Goal: Task Accomplishment & Management: Manage account settings

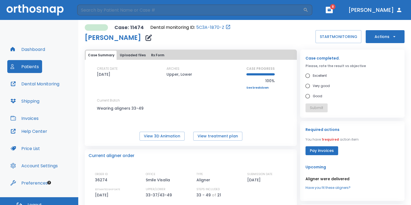
click at [331, 8] on icon "button" at bounding box center [330, 10] width 4 height 4
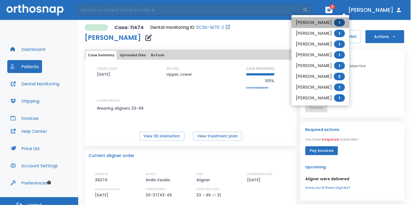
click at [323, 21] on li "[PERSON_NAME] 1" at bounding box center [321, 22] width 58 height 11
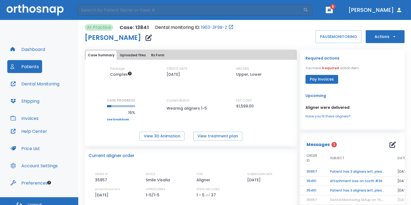
click at [373, 171] on td "Patient has 3 aligners left, please order next set!" at bounding box center [357, 171] width 67 height 9
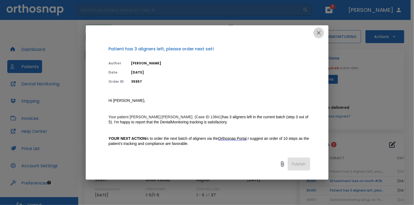
click at [318, 35] on icon "button" at bounding box center [319, 33] width 6 height 6
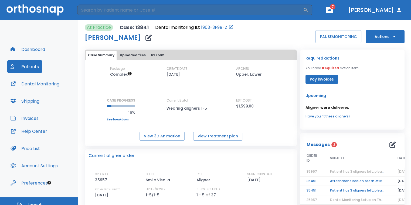
click at [344, 182] on td "Attachment loss on tooth #26" at bounding box center [357, 181] width 67 height 9
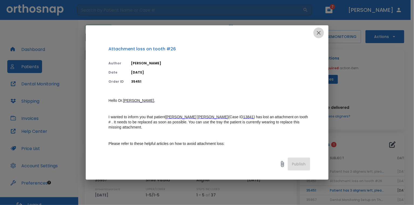
click at [315, 33] on button "button" at bounding box center [319, 33] width 11 height 11
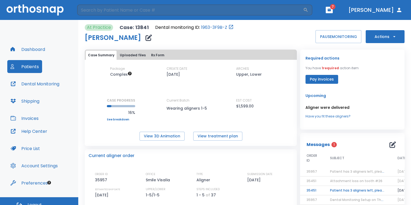
click at [335, 191] on td "Patient has 3 aligners left, please order next set!" at bounding box center [357, 190] width 67 height 9
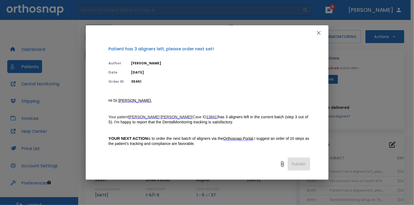
click at [320, 34] on icon "button" at bounding box center [319, 33] width 4 height 4
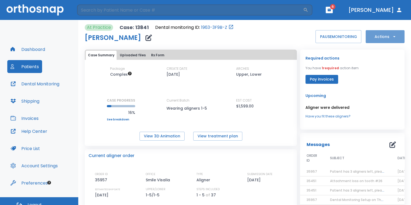
click at [379, 38] on button "Actions" at bounding box center [385, 36] width 39 height 13
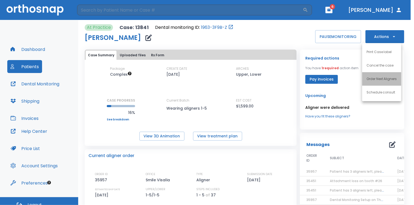
click at [398, 79] on li "Order Next Aligners" at bounding box center [382, 78] width 39 height 13
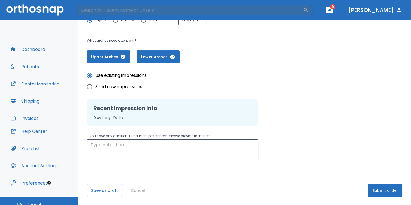
scroll to position [110, 0]
click at [89, 87] on input "Send new impressions" at bounding box center [89, 86] width 11 height 11
radio input "true"
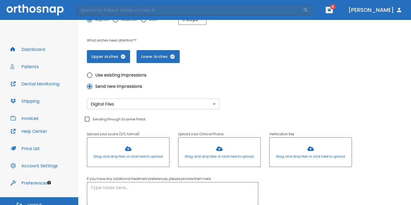
click at [90, 78] on input "Use existing impressions" at bounding box center [89, 75] width 11 height 11
radio input "true"
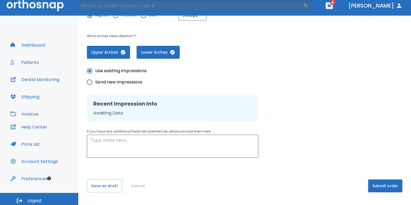
scroll to position [6, 0]
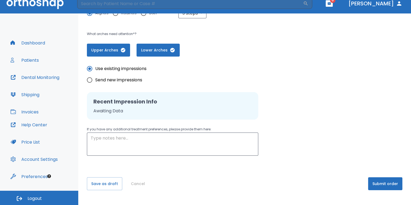
click at [368, 186] on button "Submit order" at bounding box center [385, 184] width 34 height 13
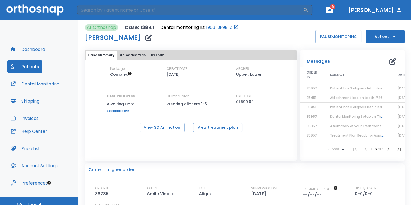
click at [333, 9] on button "button" at bounding box center [329, 10] width 7 height 6
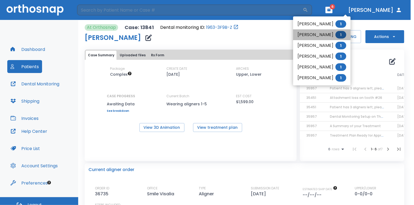
click at [328, 33] on li "[PERSON_NAME] 1" at bounding box center [322, 34] width 58 height 11
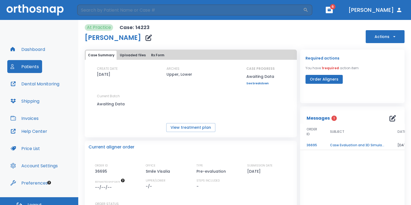
click at [355, 144] on td "Case Evaluation and 3D Simulation Ready" at bounding box center [357, 145] width 67 height 9
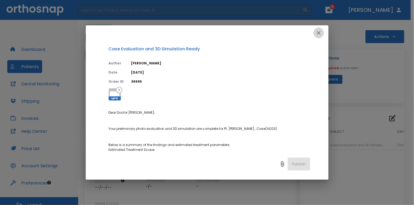
click at [318, 34] on icon "button" at bounding box center [319, 33] width 6 height 6
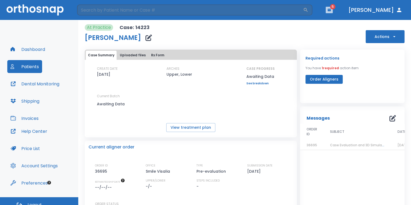
click at [333, 13] on button "button" at bounding box center [329, 10] width 7 height 6
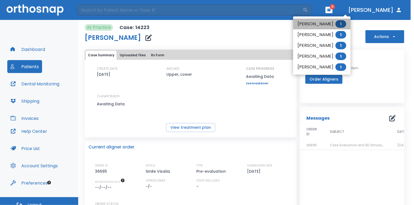
click at [325, 22] on li "[PERSON_NAME] 1" at bounding box center [322, 24] width 58 height 11
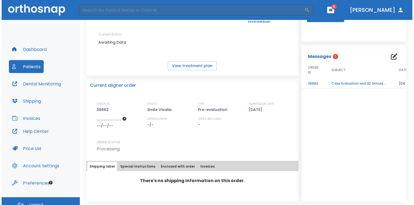
scroll to position [62, 0]
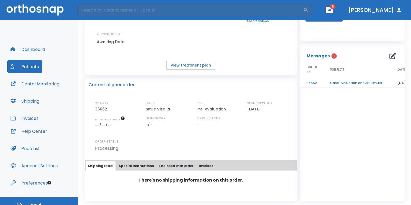
click at [349, 87] on td "Case Evaluation and 3D Simulation Ready" at bounding box center [357, 83] width 67 height 9
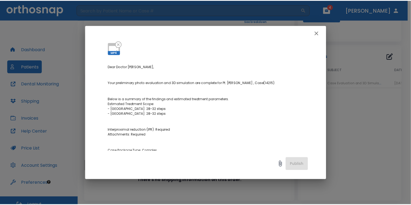
scroll to position [0, 0]
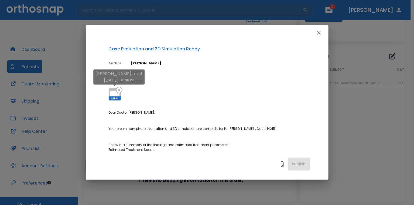
click at [114, 90] on icon at bounding box center [114, 94] width 13 height 13
click at [389, 132] on div "Case Evaluation and 3D Simulation Ready Author [PERSON_NAME] Date [DATE] Order …" at bounding box center [207, 102] width 414 height 205
click at [320, 33] on icon "button" at bounding box center [319, 33] width 6 height 6
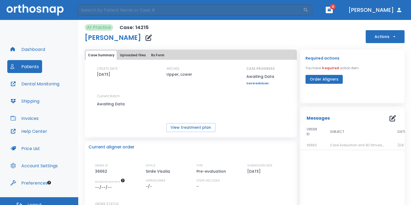
click at [329, 32] on div "At Practice Case: 14215 [PERSON_NAME] Actions" at bounding box center [245, 33] width 320 height 19
click at [333, 10] on button "button" at bounding box center [329, 10] width 7 height 6
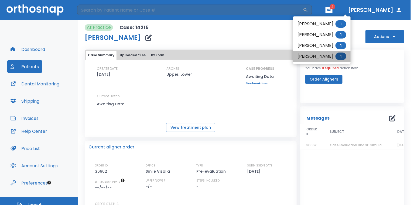
click at [322, 57] on li "[PERSON_NAME] 1" at bounding box center [322, 56] width 58 height 11
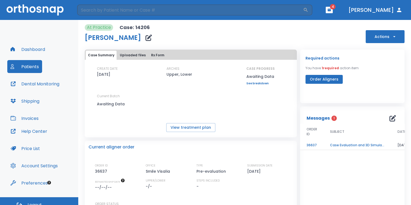
click at [379, 146] on td "Case Evaluation and 3D Simulation Ready" at bounding box center [357, 145] width 67 height 9
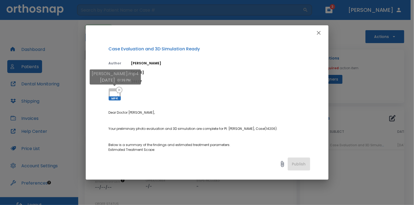
click at [113, 88] on div "[PERSON_NAME].mp4 [DATE] 01:39 PM" at bounding box center [115, 79] width 51 height 19
drag, startPoint x: 362, startPoint y: 91, endPoint x: 321, endPoint y: 74, distance: 44.5
click at [360, 91] on div "Case Evaluation and 3D Simulation Ready Author [PERSON_NAME] Date [DATE] Order …" at bounding box center [207, 102] width 414 height 205
click at [321, 32] on icon "button" at bounding box center [319, 33] width 6 height 6
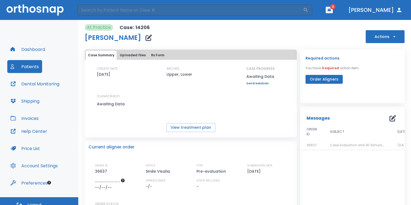
click at [336, 9] on span "3" at bounding box center [332, 6] width 5 height 5
click at [333, 12] on button "button" at bounding box center [329, 10] width 7 height 6
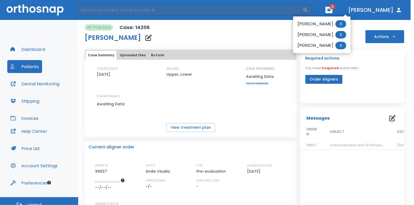
click at [315, 23] on li "[PERSON_NAME] 1" at bounding box center [322, 24] width 58 height 11
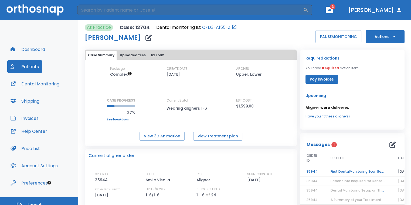
click at [363, 170] on td "First DentalMonitoring Scan Review!" at bounding box center [357, 171] width 67 height 9
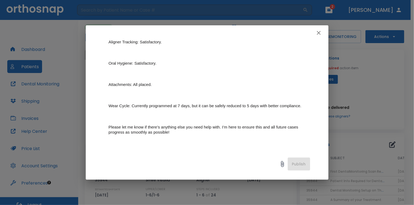
scroll to position [108, 0]
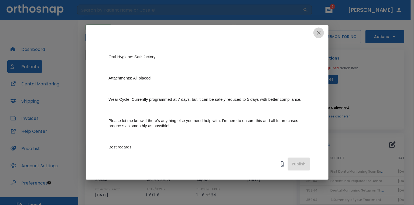
click at [317, 33] on icon "button" at bounding box center [319, 33] width 6 height 6
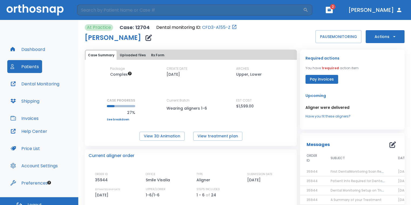
click at [331, 9] on icon "button" at bounding box center [330, 10] width 4 height 4
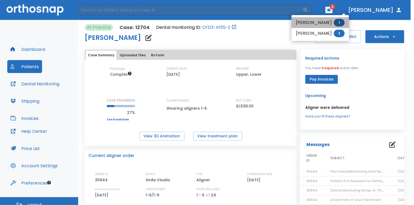
click at [329, 21] on li "[PERSON_NAME] 1" at bounding box center [321, 22] width 58 height 11
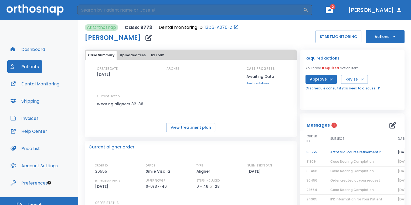
click at [359, 151] on td "Attn! Mid-course refinement required" at bounding box center [357, 152] width 67 height 9
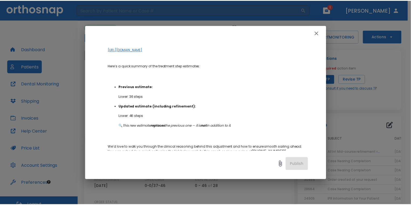
scroll to position [135, 0]
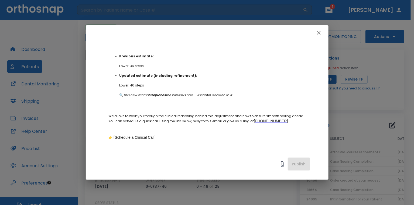
click at [319, 35] on icon "button" at bounding box center [319, 33] width 6 height 6
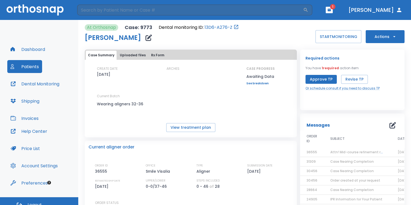
click at [311, 78] on button "Approve TP" at bounding box center [321, 79] width 31 height 9
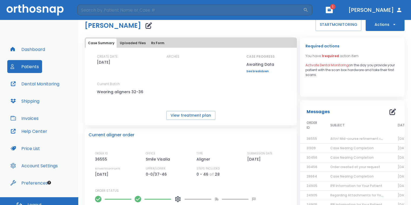
scroll to position [0, 0]
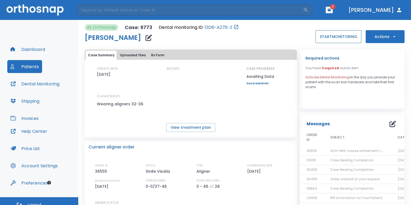
click at [327, 40] on button "START MONITORING" at bounding box center [339, 36] width 46 height 13
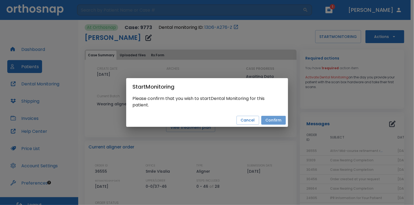
click at [280, 119] on button "Confirm" at bounding box center [274, 120] width 25 height 9
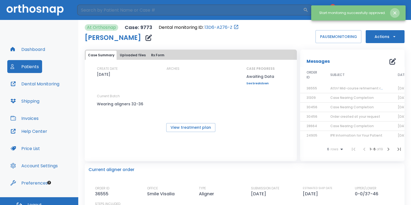
click at [392, 11] on icon "Close notification" at bounding box center [394, 12] width 5 height 5
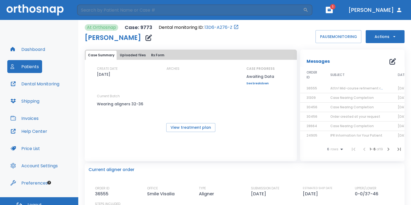
click at [331, 10] on icon "button" at bounding box center [329, 10] width 3 height 2
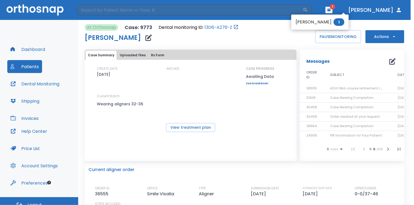
click at [325, 24] on li "[PERSON_NAME] 1" at bounding box center [321, 22] width 58 height 11
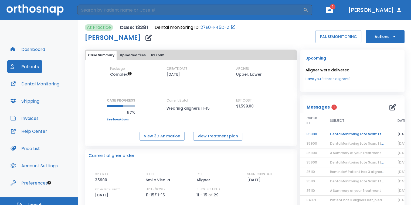
click at [348, 134] on td "DentalMonitoring Late Scan: 1 to 2 Weeks Notification" at bounding box center [357, 134] width 67 height 9
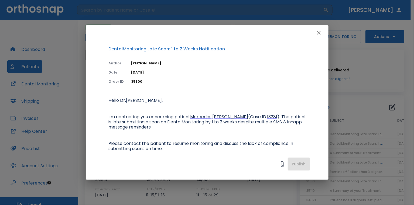
click at [320, 35] on icon "button" at bounding box center [319, 33] width 6 height 6
